Goal: Navigation & Orientation: Find specific page/section

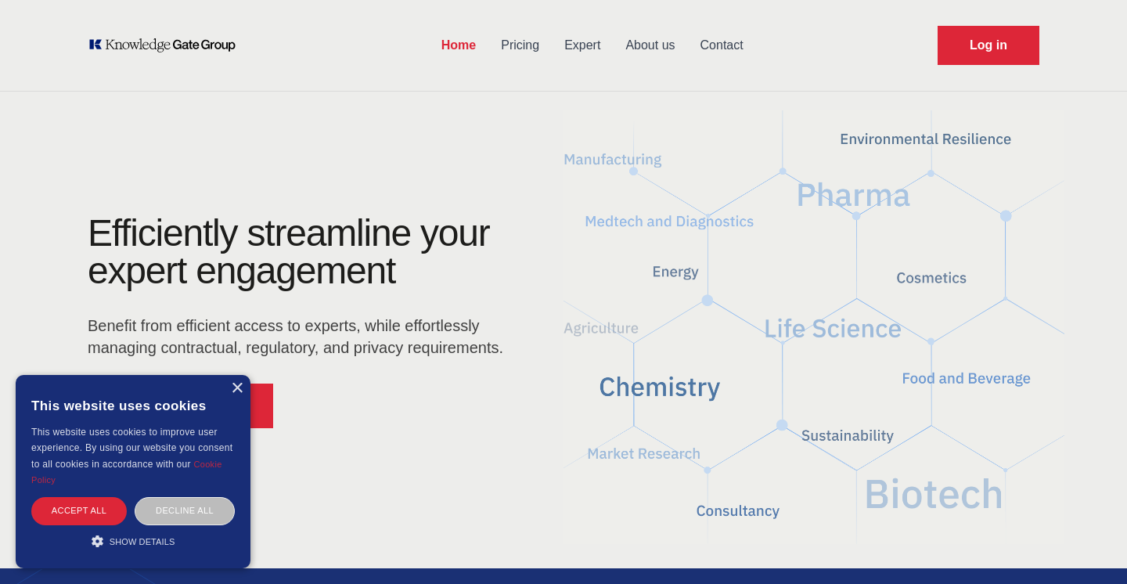
click at [528, 39] on link "Pricing" at bounding box center [519, 45] width 63 height 41
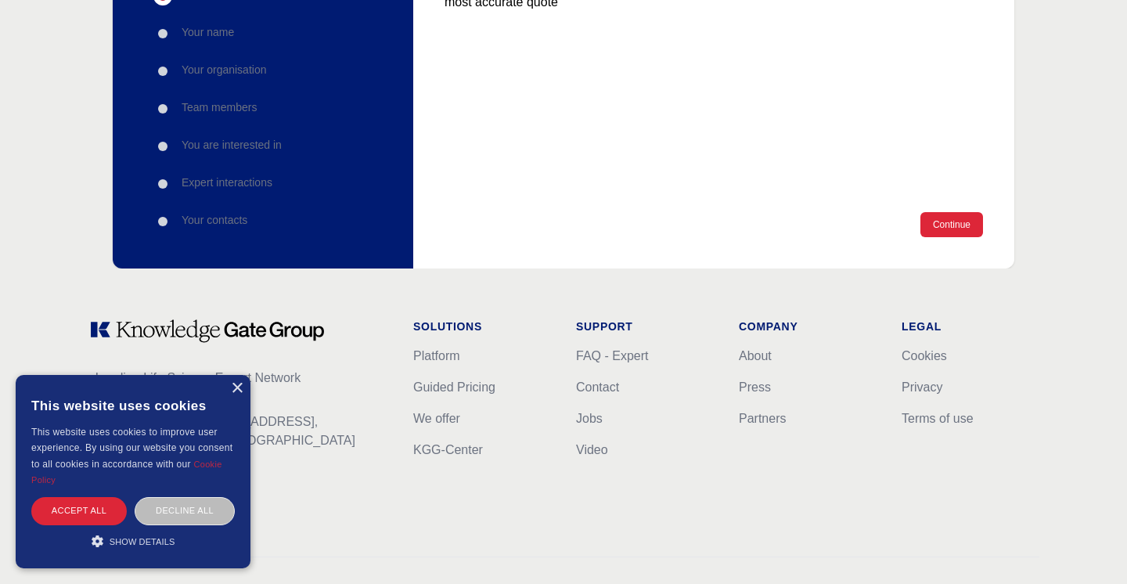
scroll to position [277, 0]
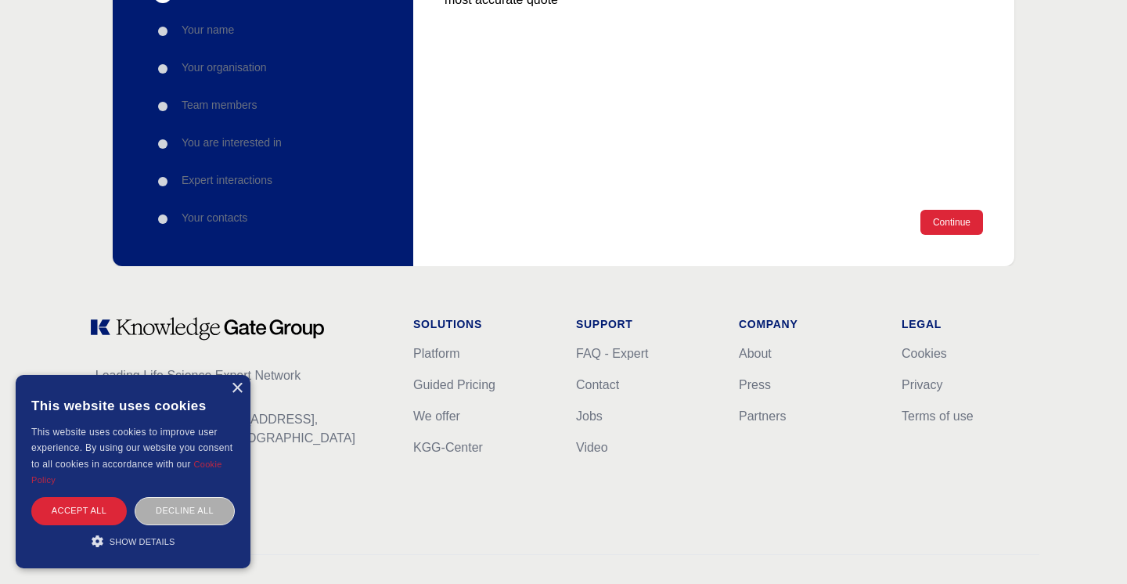
click at [199, 521] on div "Decline all" at bounding box center [185, 510] width 100 height 27
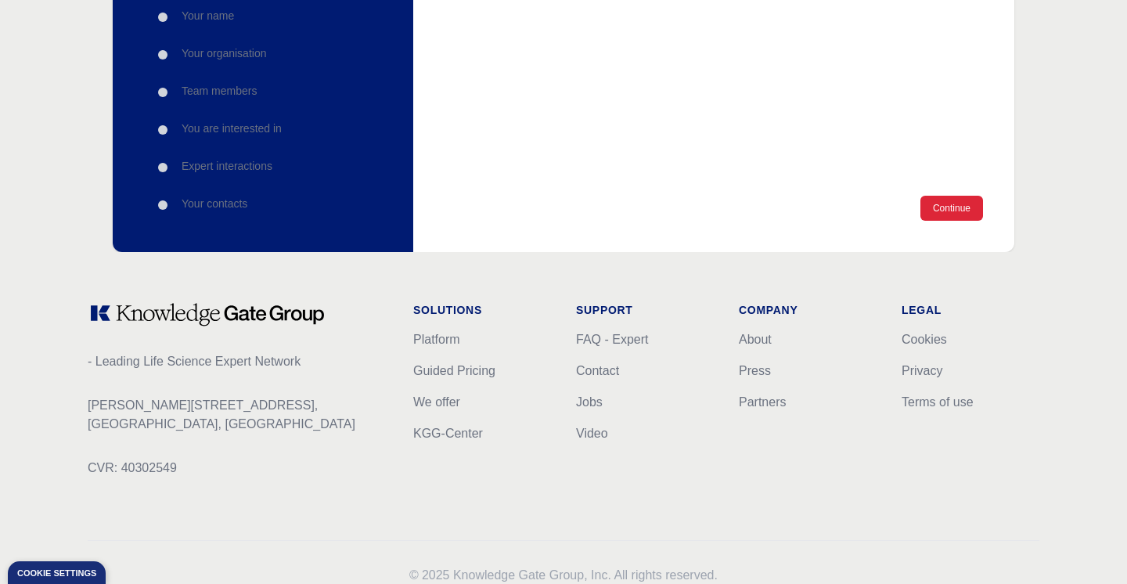
scroll to position [296, 0]
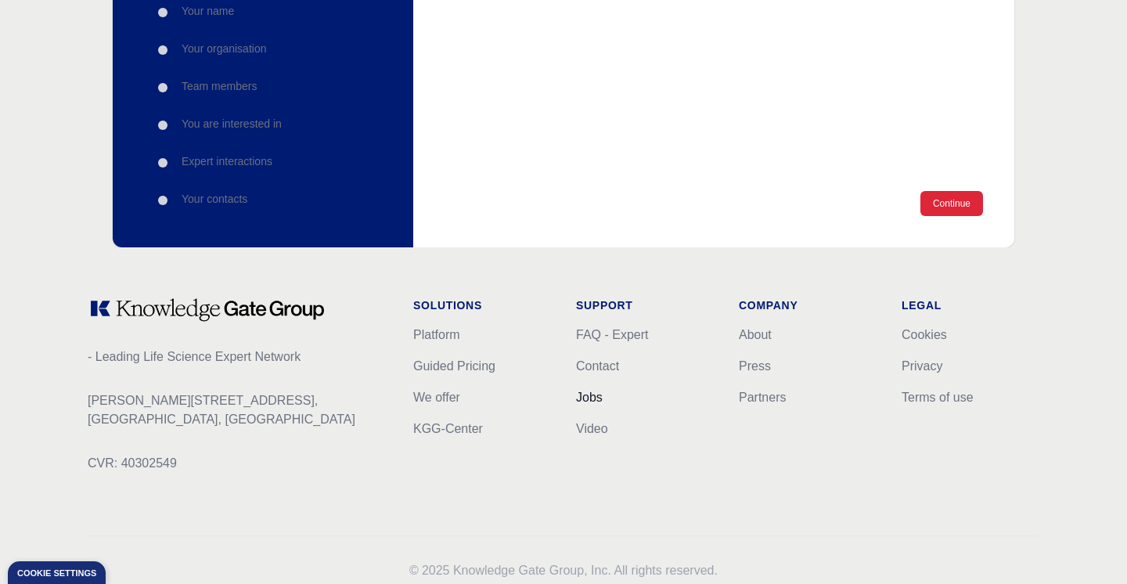
click at [595, 398] on link "Jobs" at bounding box center [589, 397] width 27 height 13
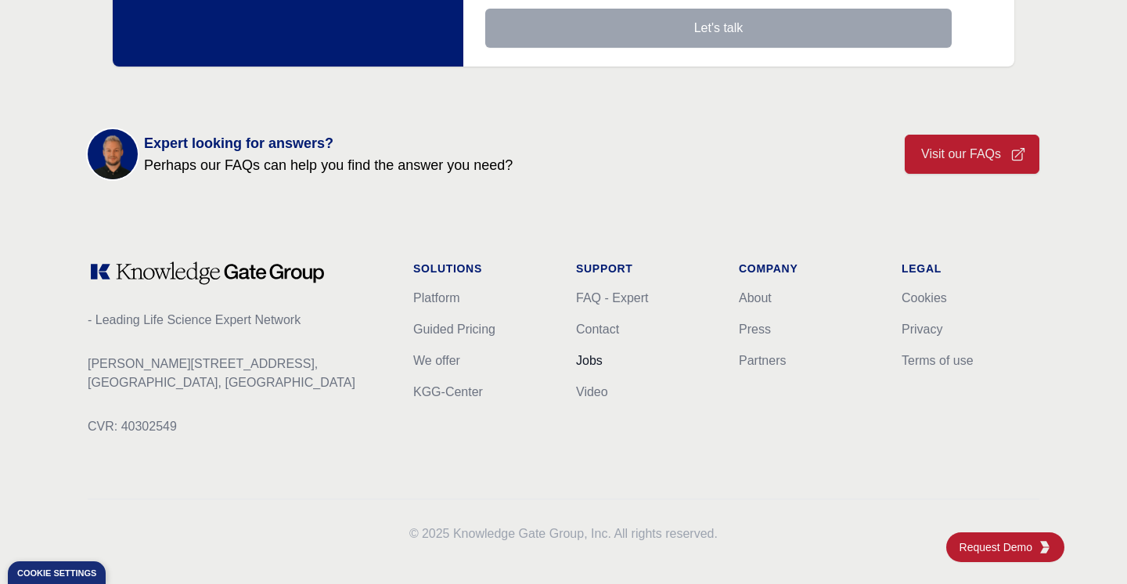
scroll to position [607, 0]
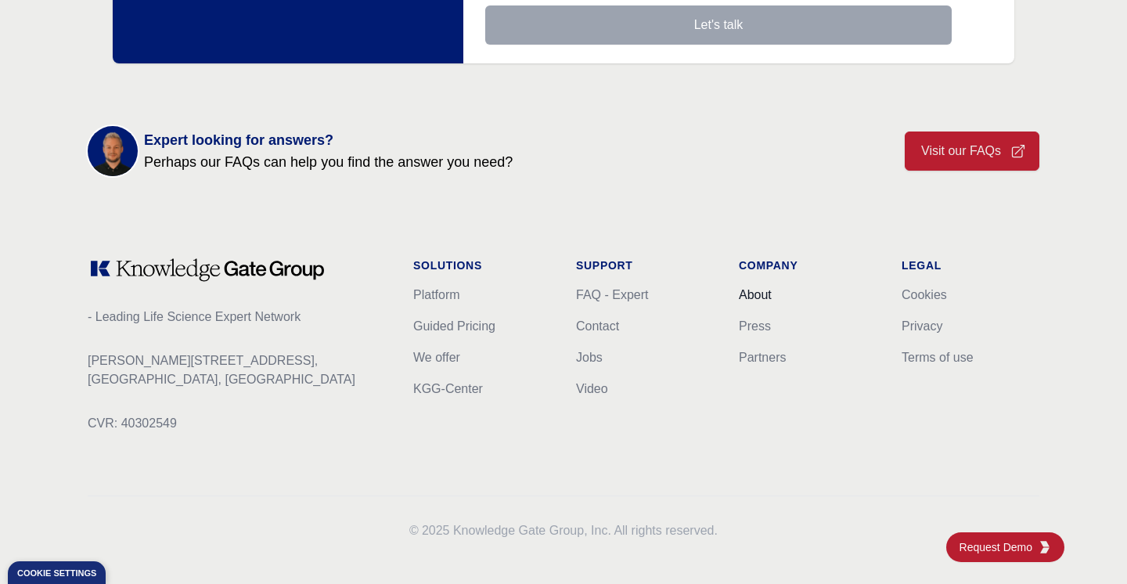
click at [754, 293] on link "About" at bounding box center [755, 294] width 33 height 13
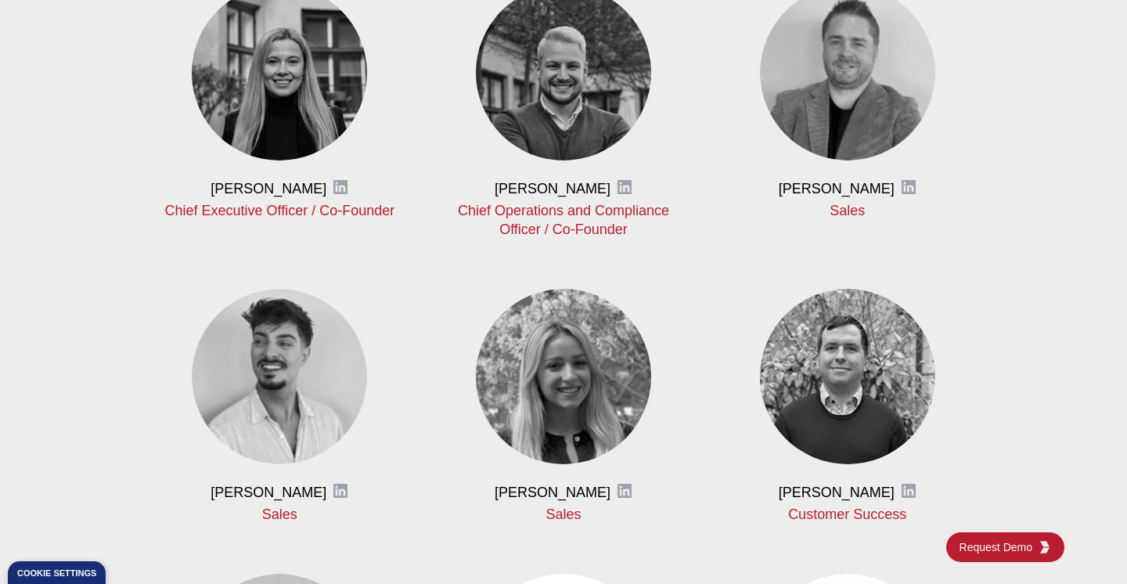
scroll to position [793, 0]
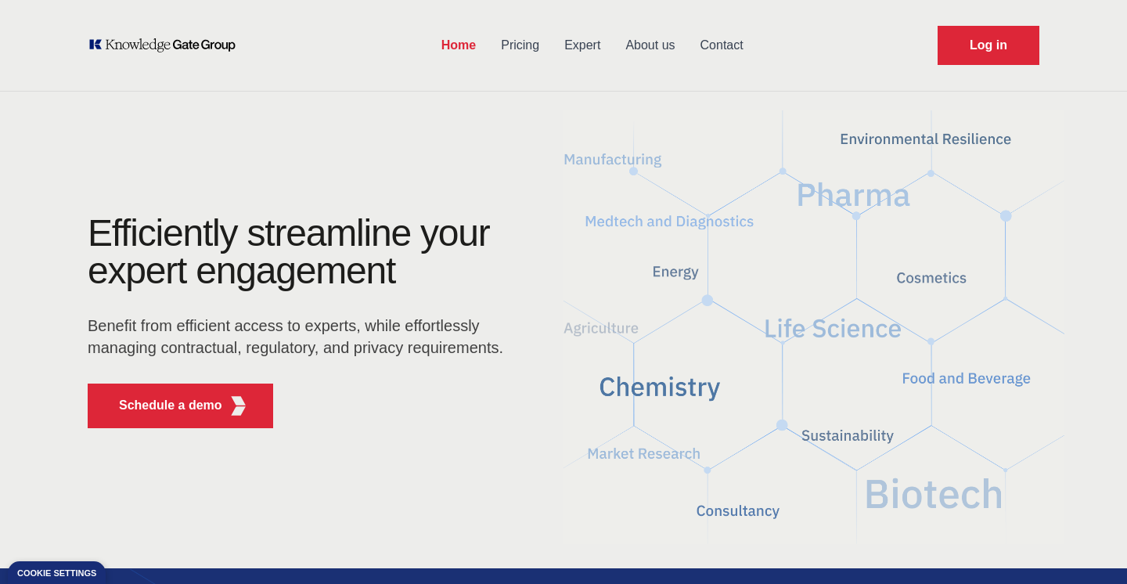
click at [527, 59] on link "Pricing" at bounding box center [519, 45] width 63 height 41
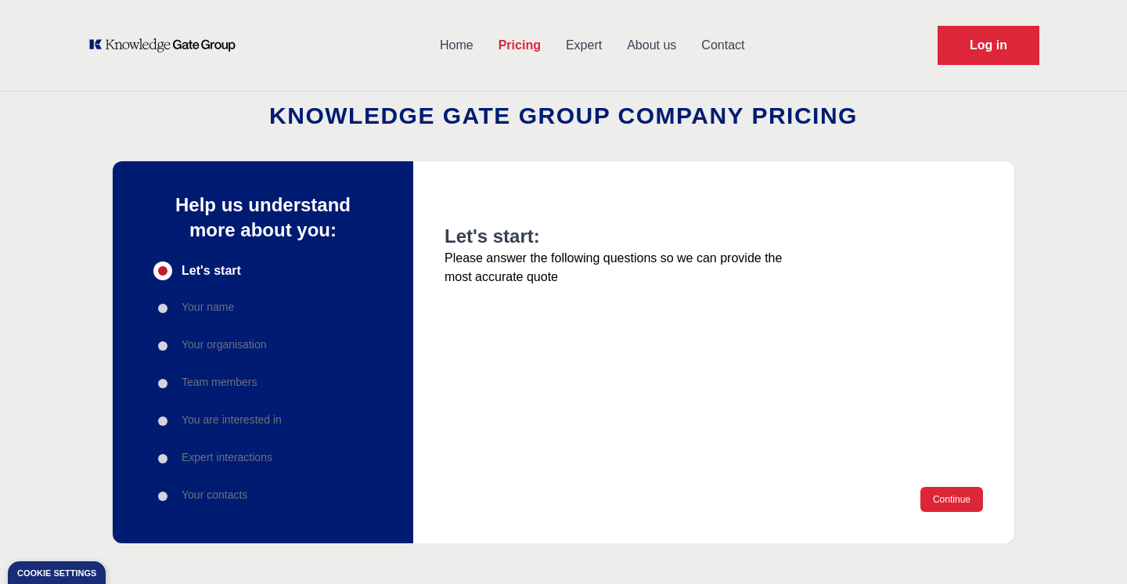
click at [459, 46] on link "Home" at bounding box center [456, 45] width 59 height 41
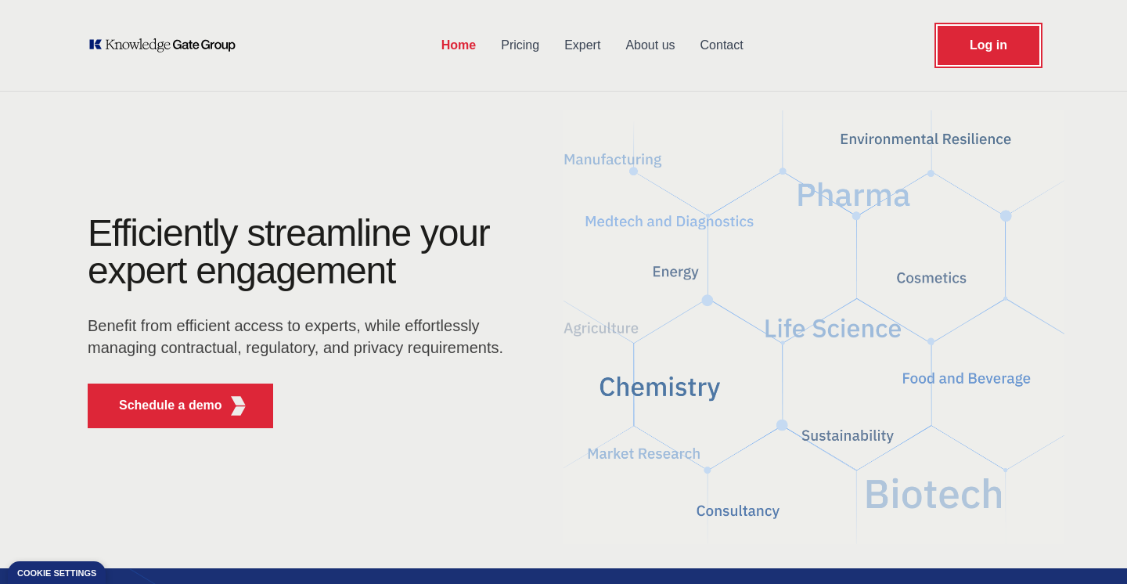
click at [985, 52] on link "Log in" at bounding box center [989, 45] width 102 height 39
